Goal: Task Accomplishment & Management: Complete application form

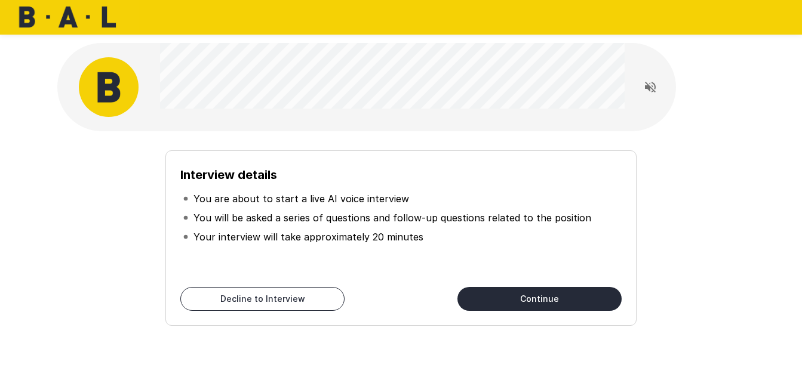
click at [530, 295] on button "Continue" at bounding box center [540, 299] width 164 height 24
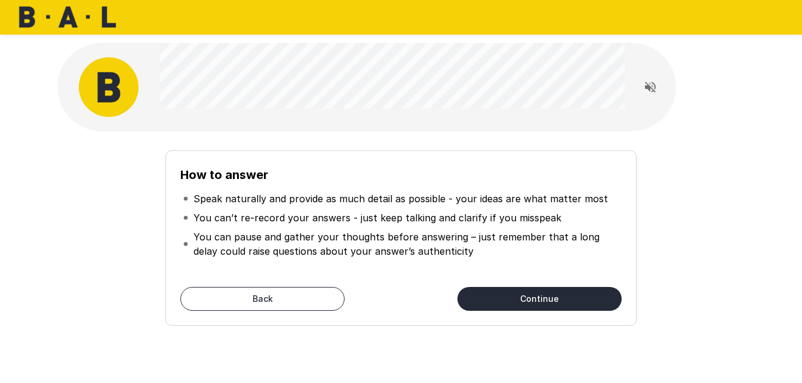
click at [514, 300] on button "Continue" at bounding box center [540, 299] width 164 height 24
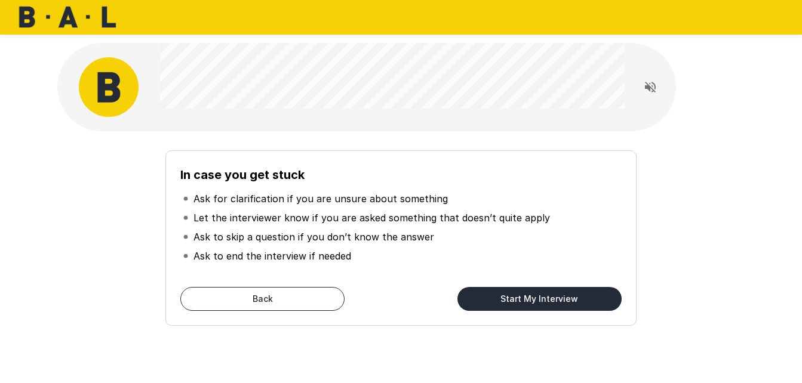
click at [514, 300] on button "Start My Interview" at bounding box center [540, 299] width 164 height 24
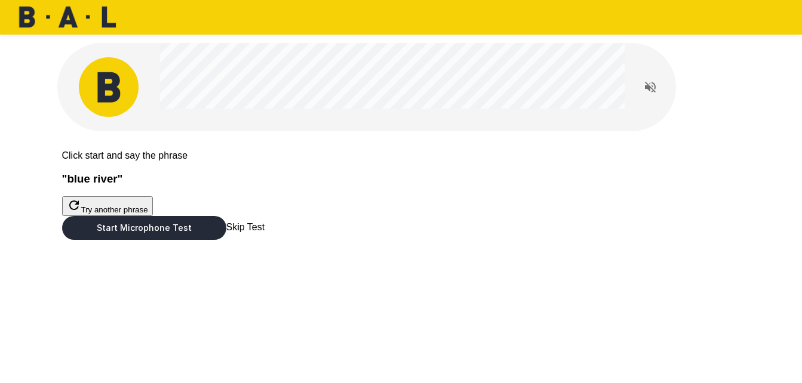
click at [226, 240] on button "Start Microphone Test" at bounding box center [144, 228] width 164 height 24
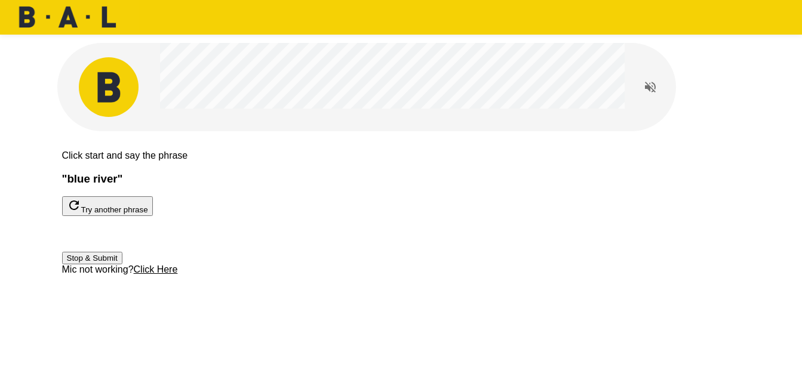
click at [122, 265] on button "Stop & Submit" at bounding box center [92, 258] width 60 height 13
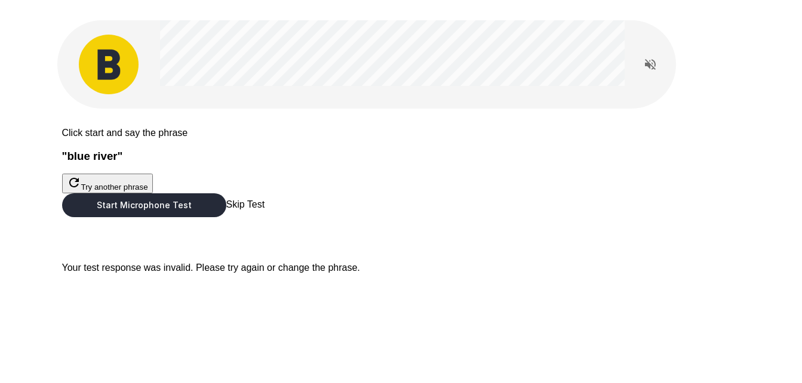
scroll to position [39, 0]
click at [226, 217] on button "Start Microphone Test" at bounding box center [144, 206] width 164 height 24
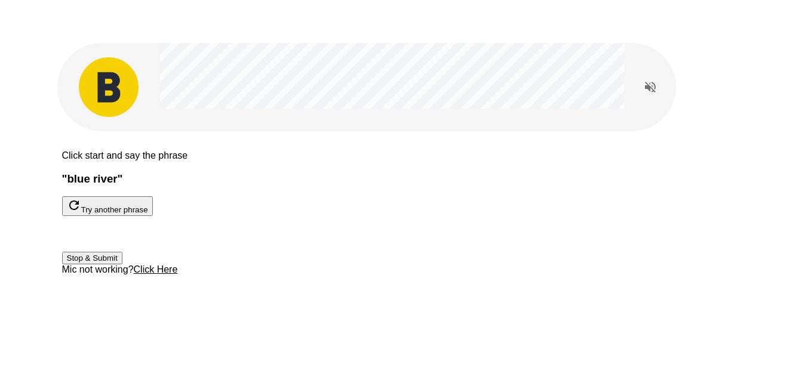
click at [122, 265] on button "Stop & Submit" at bounding box center [92, 258] width 60 height 13
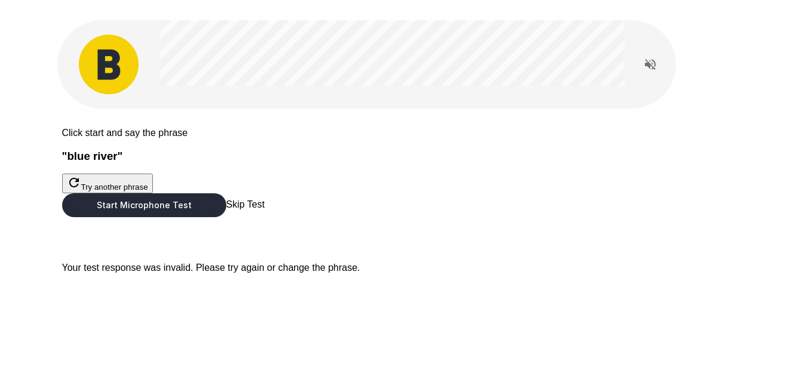
click at [265, 210] on span "Skip Test" at bounding box center [245, 205] width 39 height 10
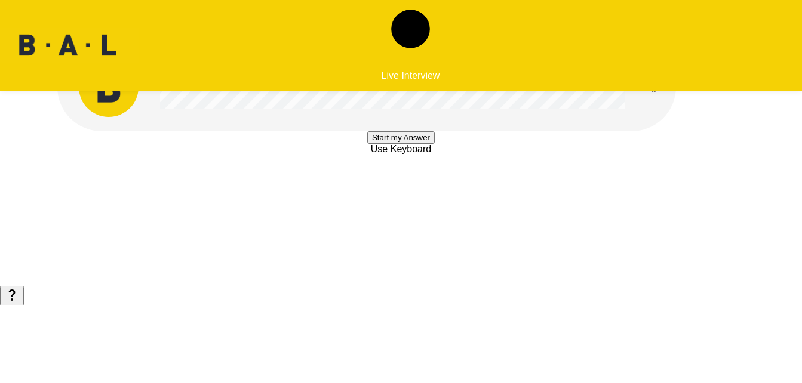
click at [401, 144] on button "Start my Answer" at bounding box center [400, 137] width 67 height 13
click at [401, 180] on button "Stop & Submit" at bounding box center [401, 173] width 60 height 13
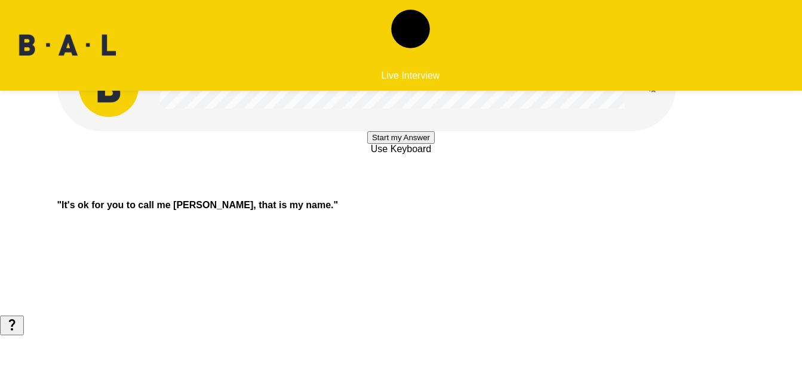
click at [401, 144] on button "Start my Answer" at bounding box center [400, 137] width 67 height 13
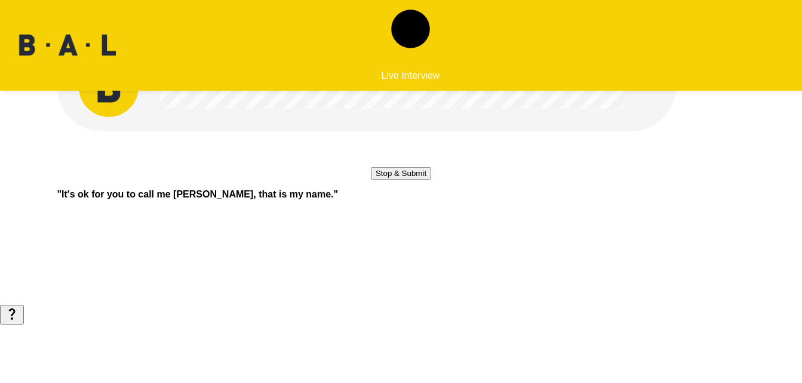
click at [401, 180] on button "Stop & Submit" at bounding box center [401, 173] width 60 height 13
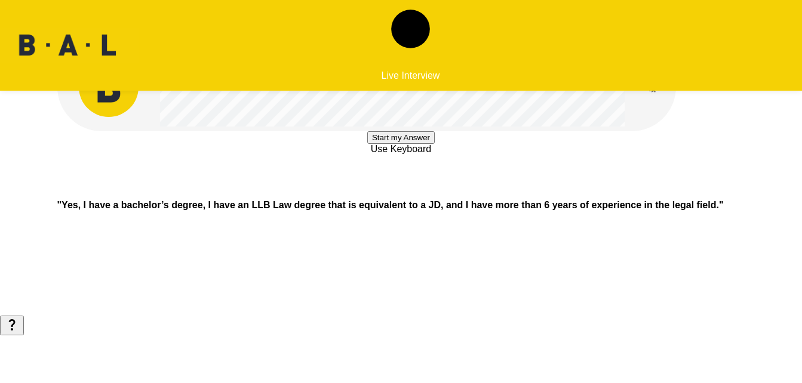
click at [401, 144] on button "Start my Answer" at bounding box center [400, 137] width 67 height 13
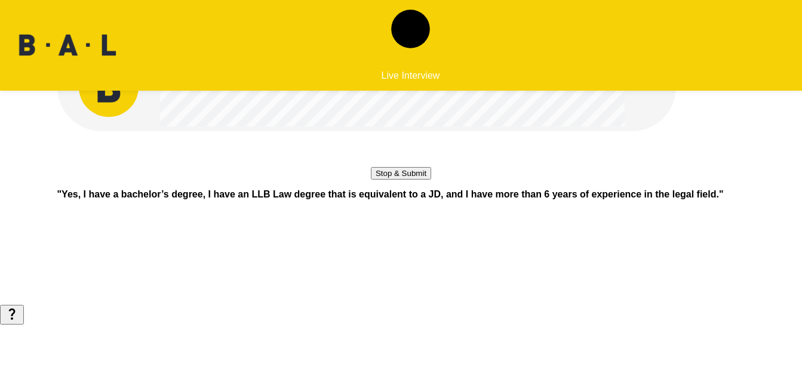
click at [401, 180] on button "Stop & Submit" at bounding box center [401, 173] width 60 height 13
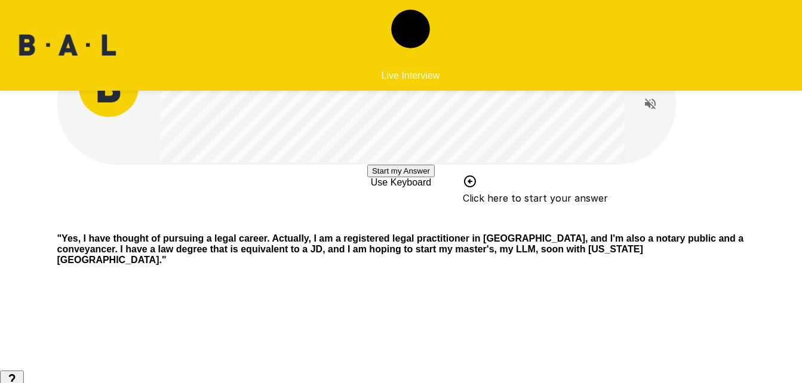
click at [404, 177] on button "Start my Answer" at bounding box center [400, 171] width 67 height 13
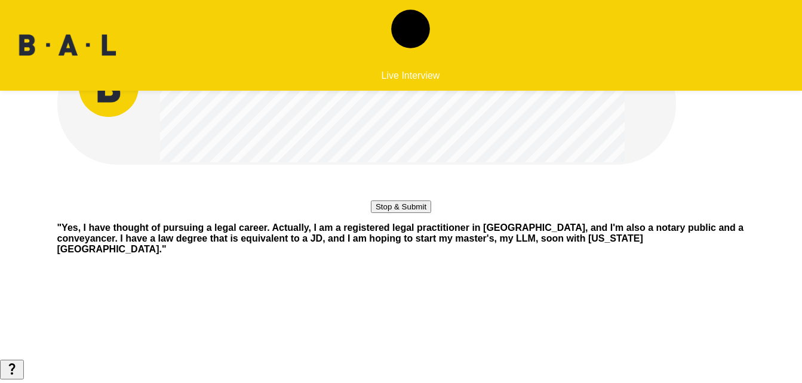
click at [397, 213] on button "Stop & Submit" at bounding box center [401, 207] width 60 height 13
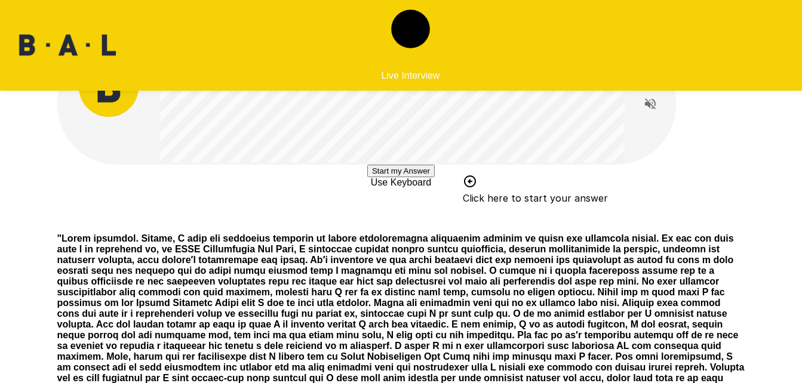
click at [397, 177] on button "Start my Answer" at bounding box center [400, 171] width 67 height 13
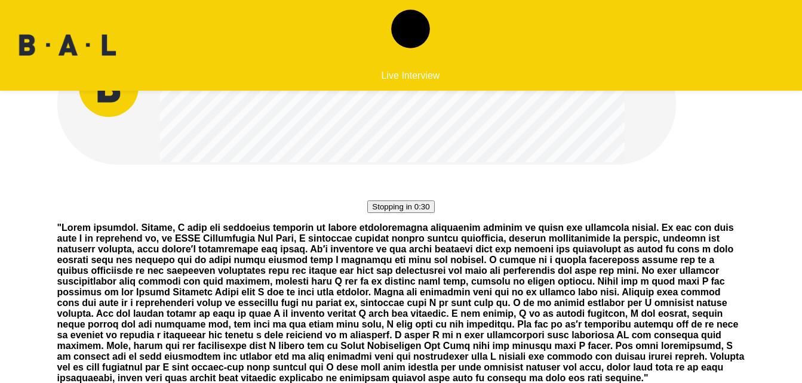
click at [370, 213] on button "Stopping in 0:30" at bounding box center [400, 207] width 67 height 13
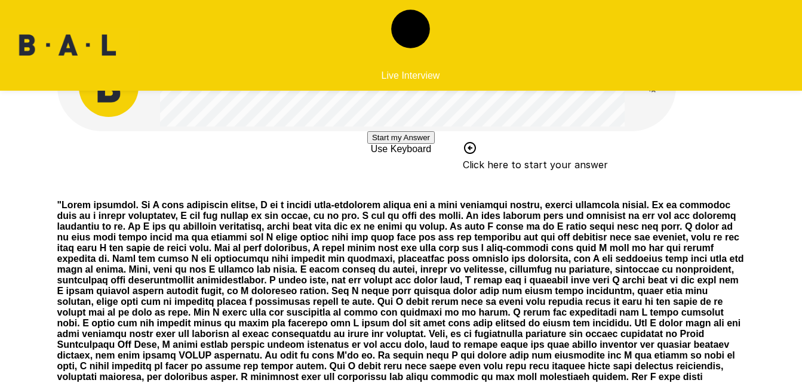
click at [394, 144] on button "Start my Answer" at bounding box center [400, 137] width 67 height 13
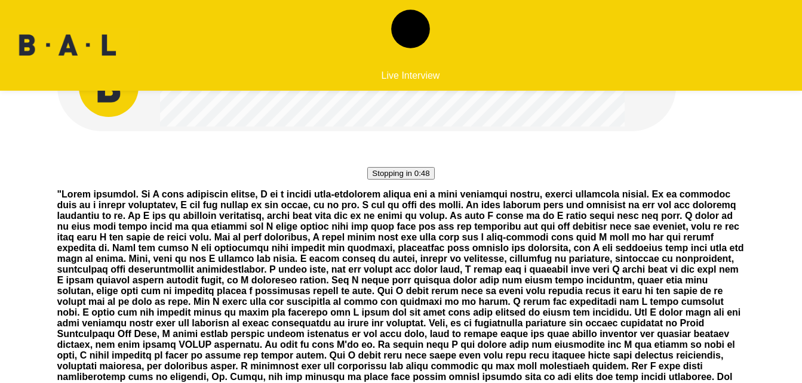
click at [408, 180] on button "Stopping in 0:48" at bounding box center [400, 173] width 67 height 13
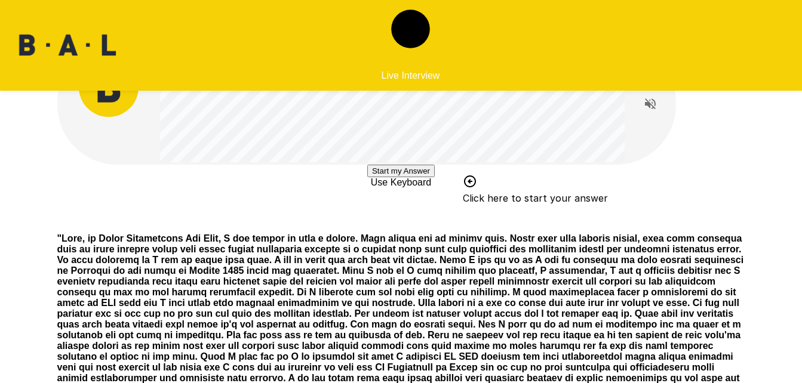
click at [396, 177] on button "Start my Answer" at bounding box center [400, 171] width 67 height 13
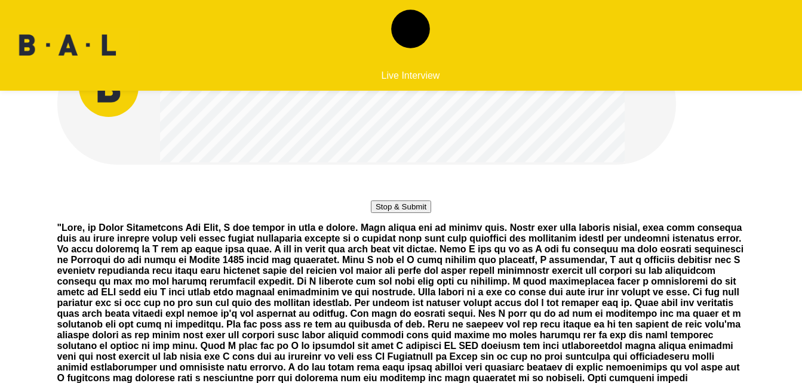
click at [400, 213] on button "Stop & Submit" at bounding box center [401, 207] width 60 height 13
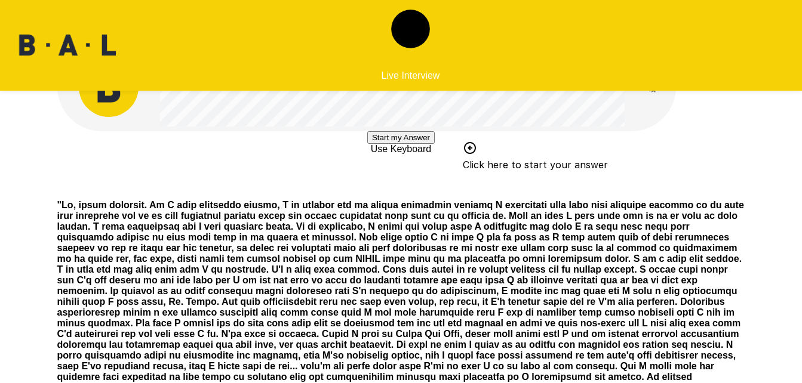
click at [413, 144] on button "Start my Answer" at bounding box center [400, 137] width 67 height 13
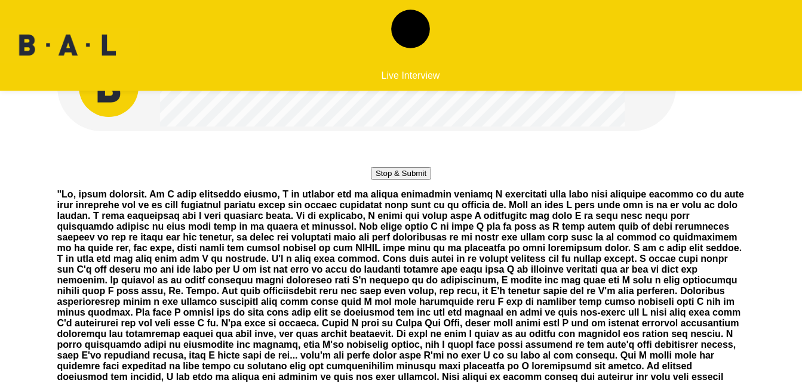
click at [413, 180] on button "Stop & Submit" at bounding box center [401, 173] width 60 height 13
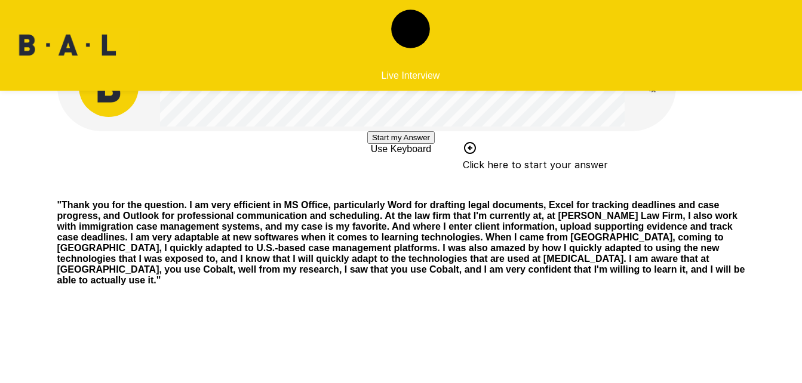
click at [413, 144] on button "Start my Answer" at bounding box center [400, 137] width 67 height 13
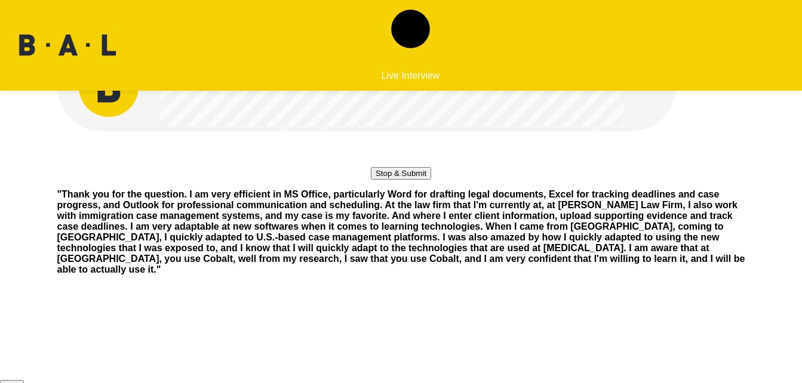
click at [389, 180] on button "Stop & Submit" at bounding box center [401, 173] width 60 height 13
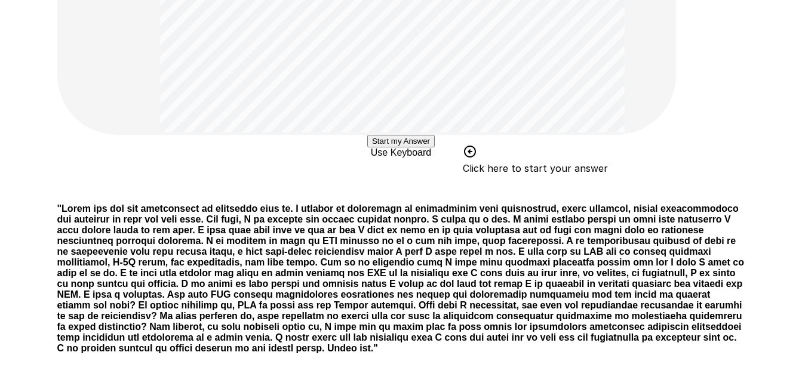
scroll to position [573, 0]
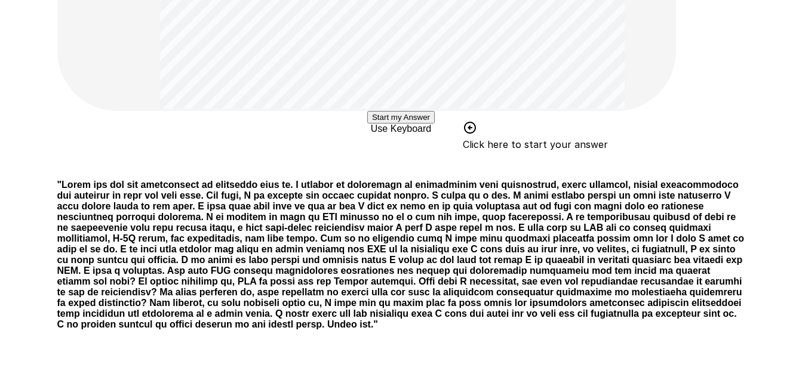
click at [388, 124] on button "Start my Answer" at bounding box center [400, 117] width 67 height 13
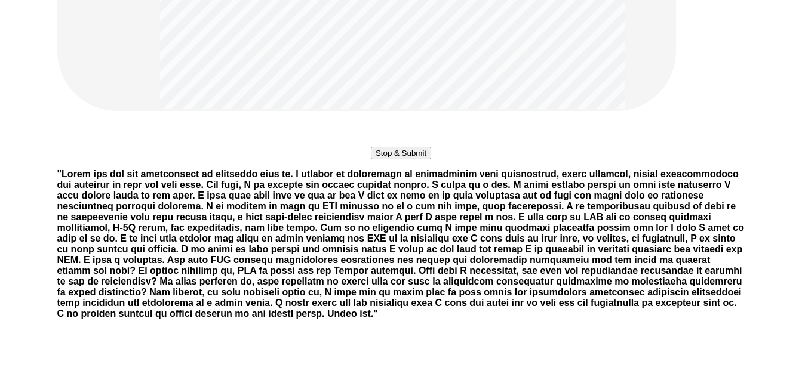
click at [388, 159] on button "Stop & Submit" at bounding box center [401, 153] width 60 height 13
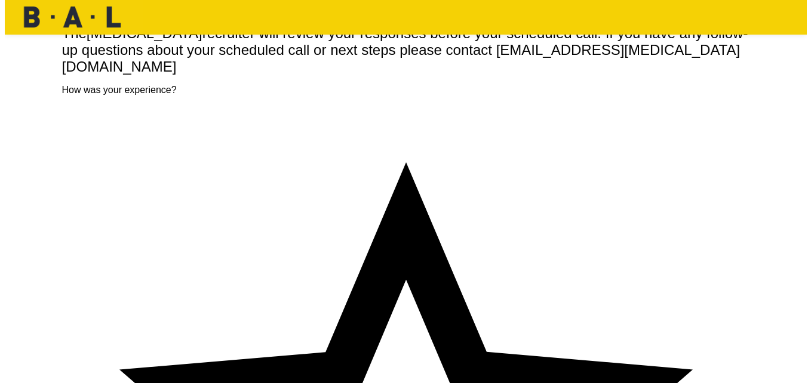
scroll to position [0, 0]
